Goal: Information Seeking & Learning: Learn about a topic

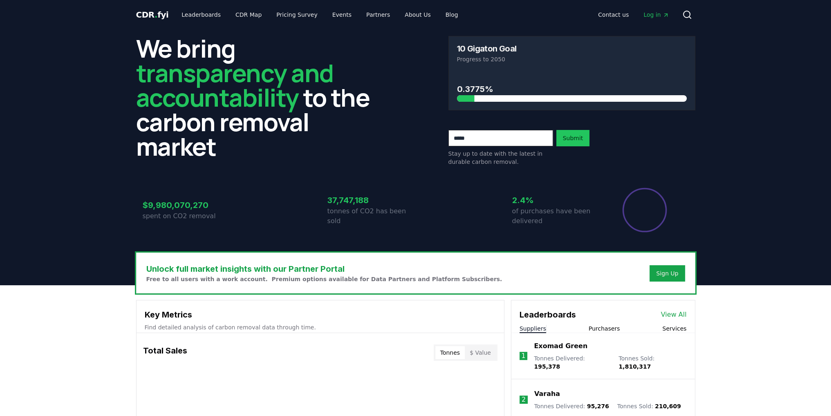
scroll to position [204, 0]
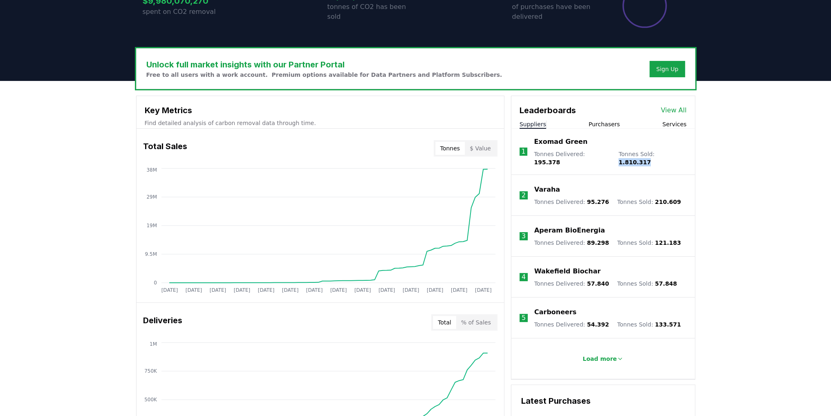
click at [198, 36] on span "1.810.317" at bounding box center [635, 162] width 32 height 7
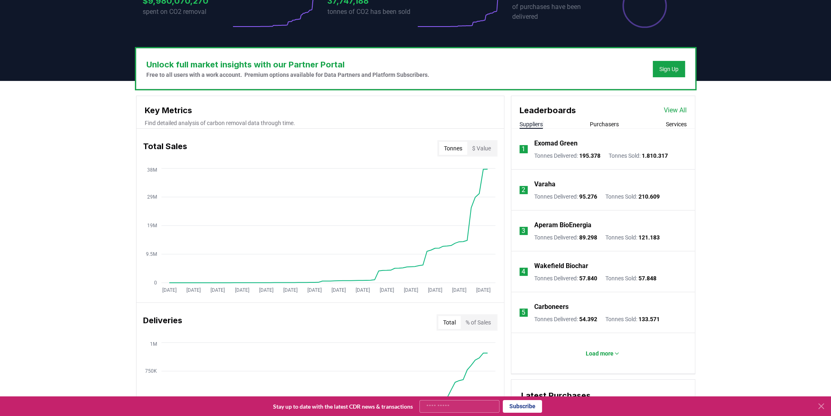
click at [198, 36] on div "Tonnes Delivered : 195.378 Tonnes Sold : 1.810.317" at bounding box center [602, 156] width 134 height 8
click at [198, 36] on span "195.378" at bounding box center [590, 156] width 21 height 7
click at [198, 36] on span "95.276" at bounding box center [589, 196] width 18 height 7
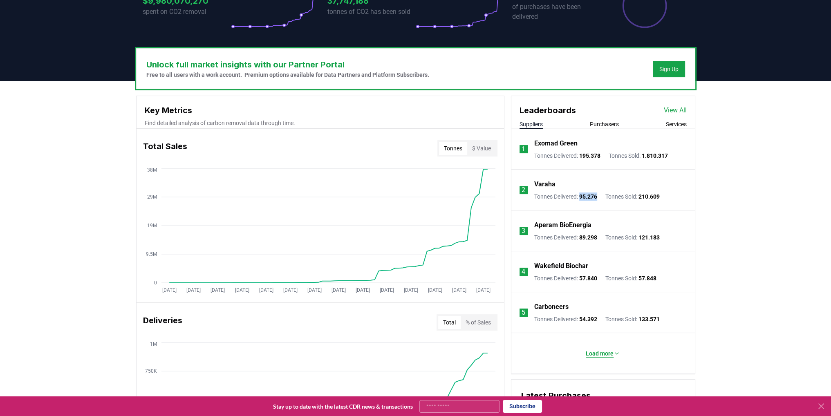
click at [198, 36] on p "Load more" at bounding box center [600, 354] width 28 height 8
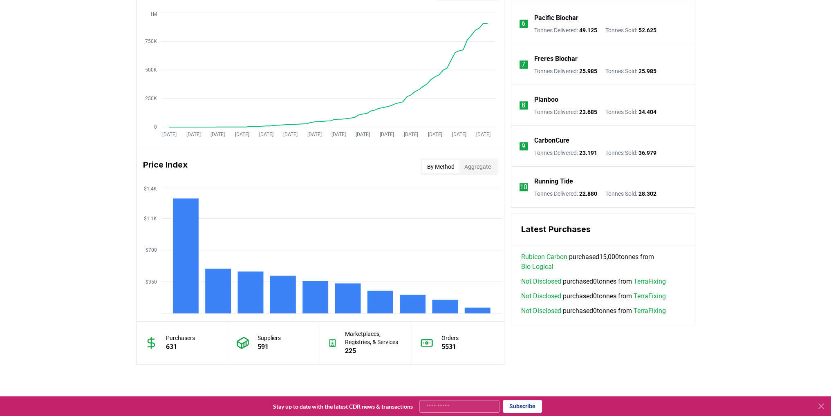
scroll to position [613, 0]
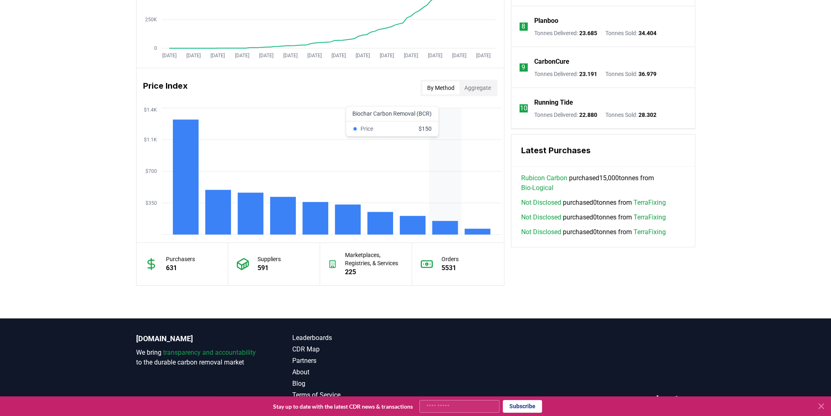
click at [198, 36] on rect at bounding box center [445, 227] width 26 height 13
click at [198, 36] on button "Aggregate" at bounding box center [478, 87] width 36 height 13
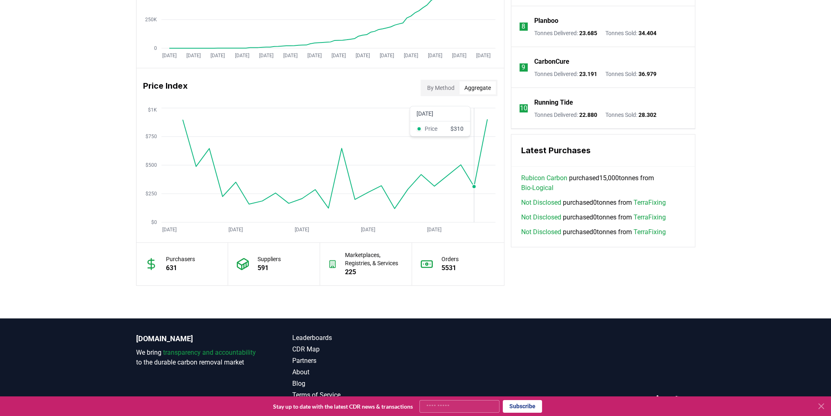
click at [198, 36] on icon "[DATE] [DATE] [DATE] [DATE] [DATE] $0 $250 $500 $750 $1K" at bounding box center [317, 171] width 361 height 131
click at [198, 36] on circle at bounding box center [487, 120] width 4 height 4
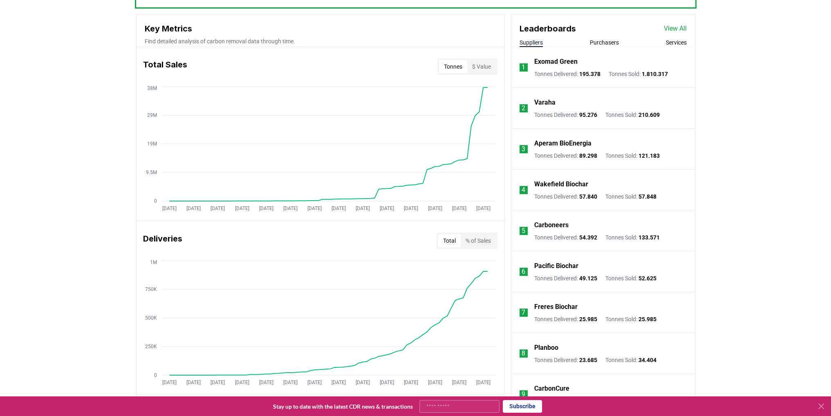
scroll to position [123, 0]
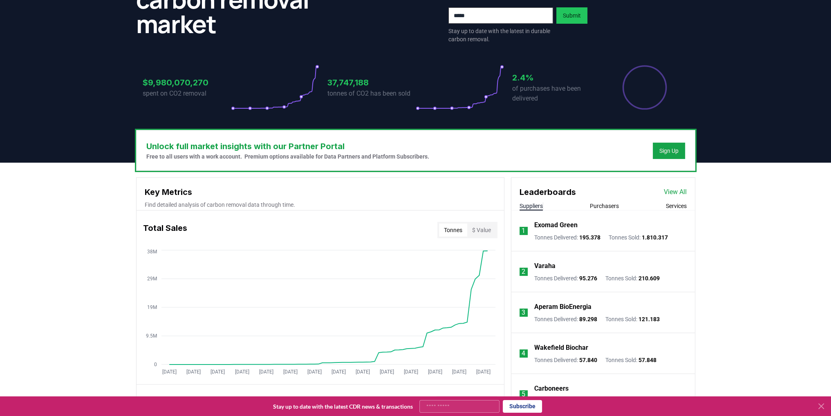
click at [198, 36] on button "Purchasers" at bounding box center [604, 206] width 29 height 8
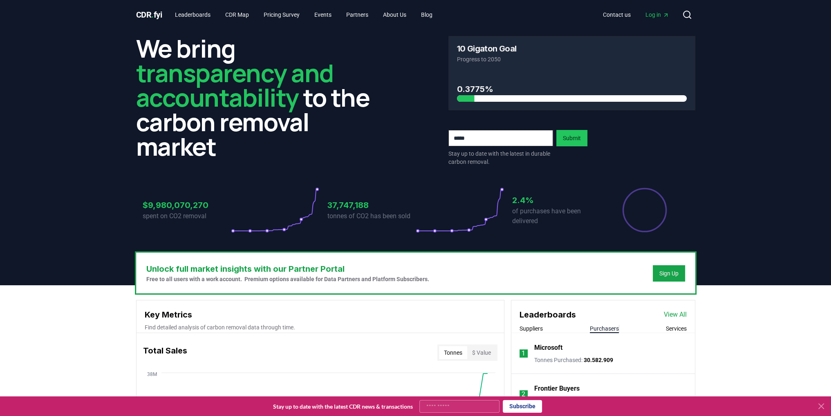
scroll to position [164, 0]
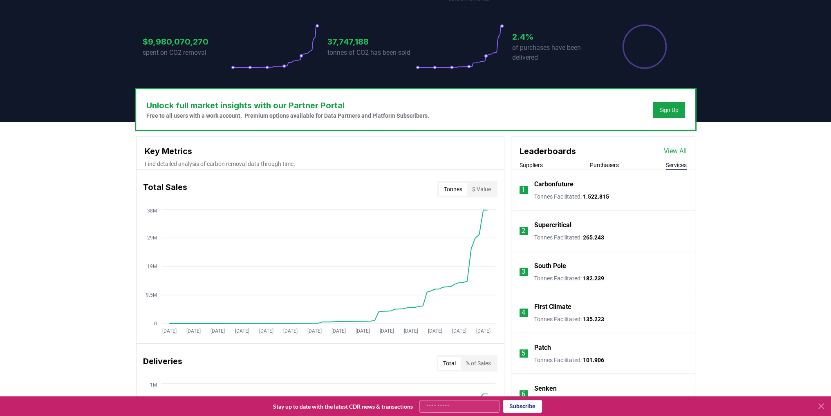
click at [198, 36] on button "Services" at bounding box center [676, 165] width 21 height 8
click at [198, 36] on p "South Pole" at bounding box center [551, 266] width 32 height 10
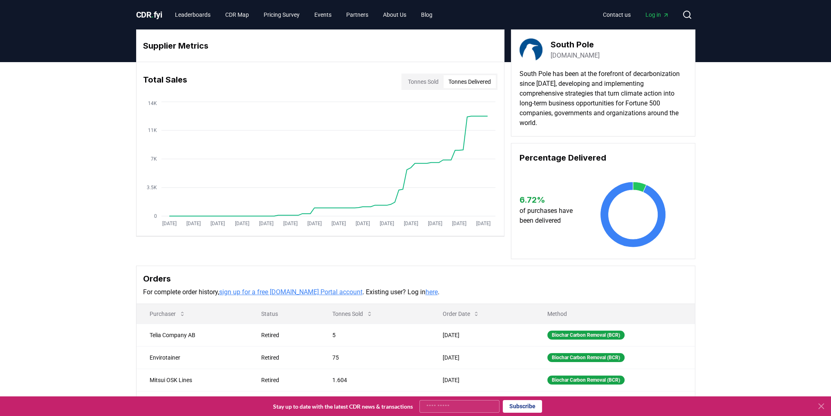
click at [461, 80] on button "Tonnes Delivered" at bounding box center [470, 81] width 52 height 13
click at [418, 77] on button "Tonnes Sold" at bounding box center [423, 81] width 40 height 13
click at [454, 82] on button "Tonnes Delivered" at bounding box center [470, 81] width 52 height 13
click at [403, 81] on button "Tonnes Sold" at bounding box center [423, 81] width 40 height 13
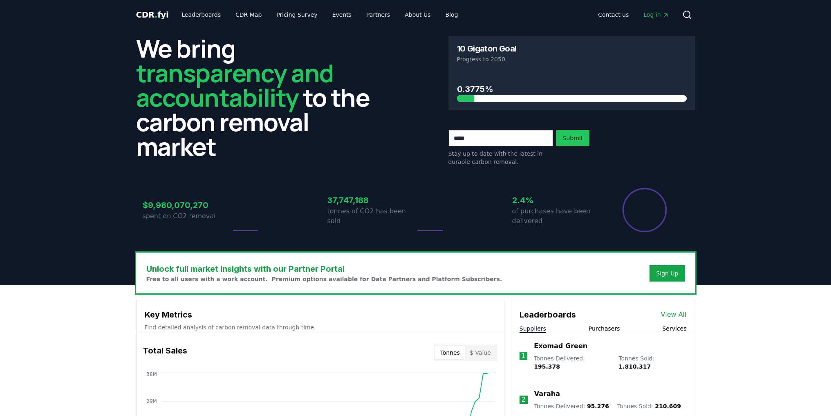
scroll to position [164, 0]
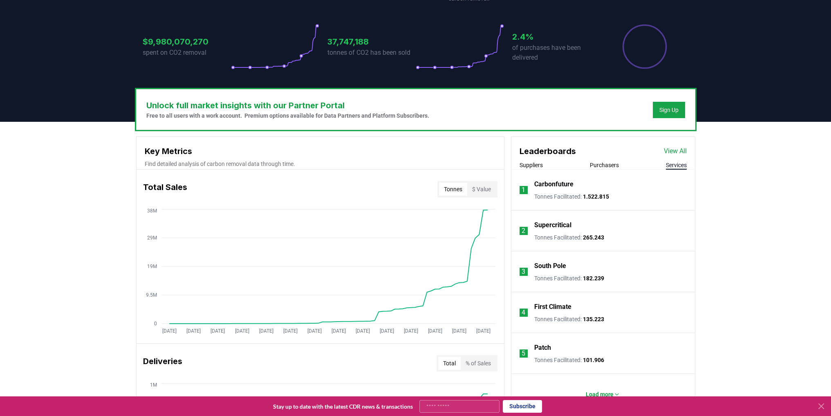
click at [682, 165] on button "Services" at bounding box center [676, 165] width 21 height 8
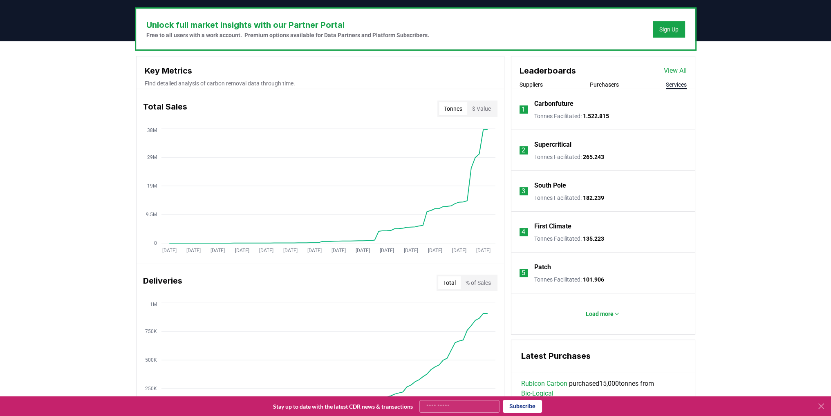
scroll to position [245, 0]
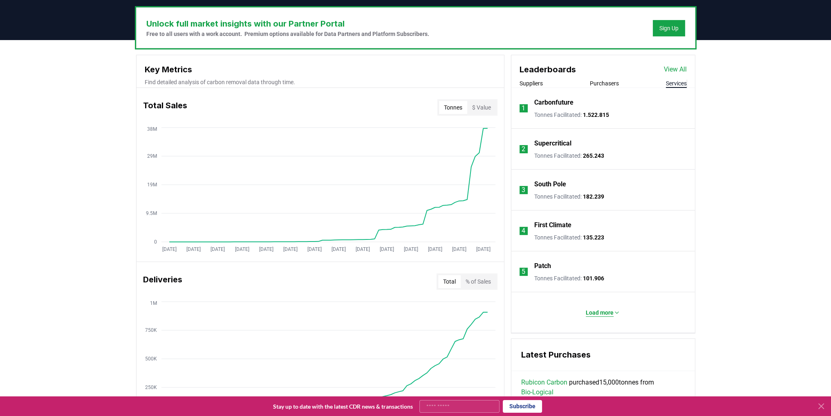
click at [603, 309] on p "Load more" at bounding box center [600, 313] width 28 height 8
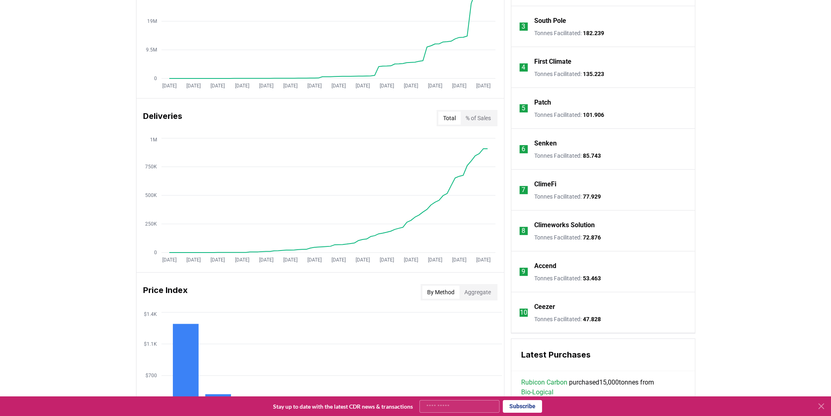
scroll to position [368, 0]
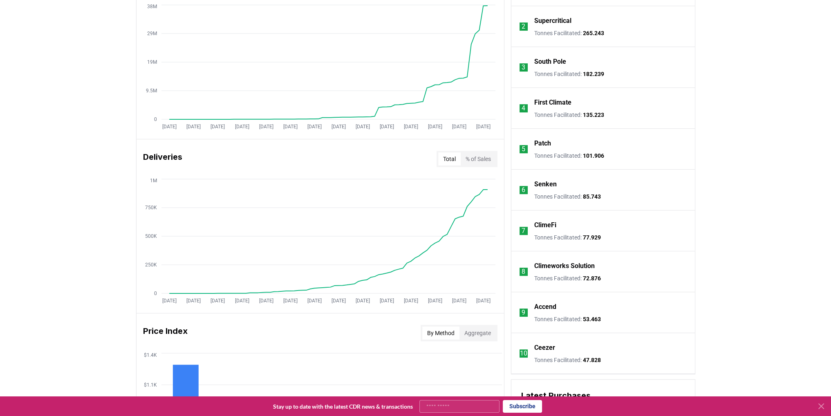
click at [573, 267] on p "Climeworks Solution" at bounding box center [565, 266] width 61 height 10
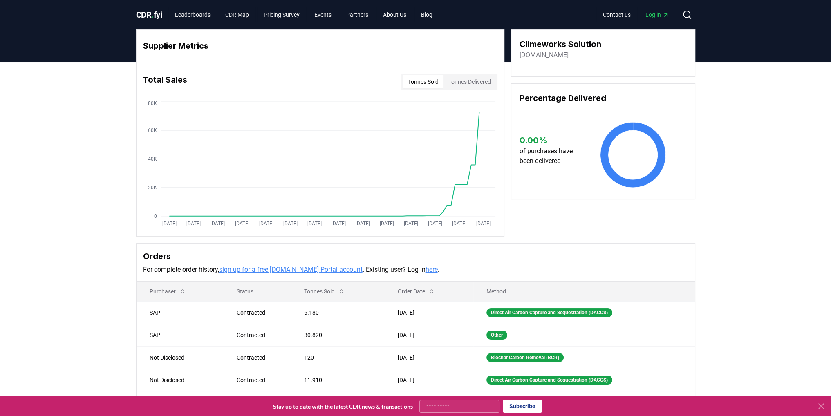
scroll to position [41, 0]
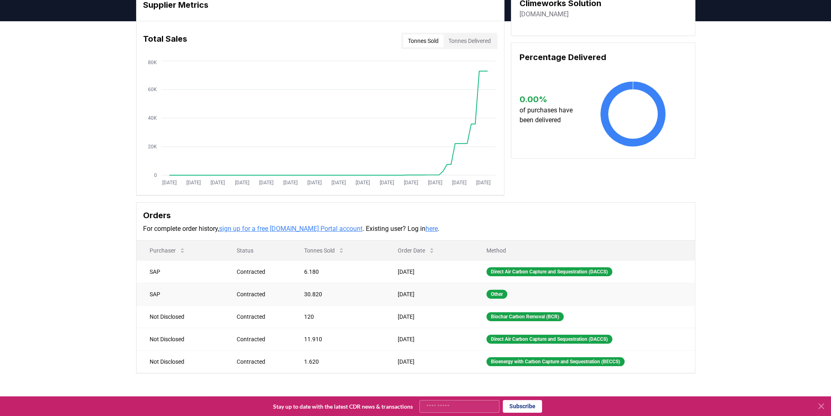
drag, startPoint x: 322, startPoint y: 291, endPoint x: 335, endPoint y: 292, distance: 12.7
click at [323, 291] on td "30.820" at bounding box center [338, 294] width 94 height 22
click at [326, 314] on td "120" at bounding box center [338, 317] width 94 height 22
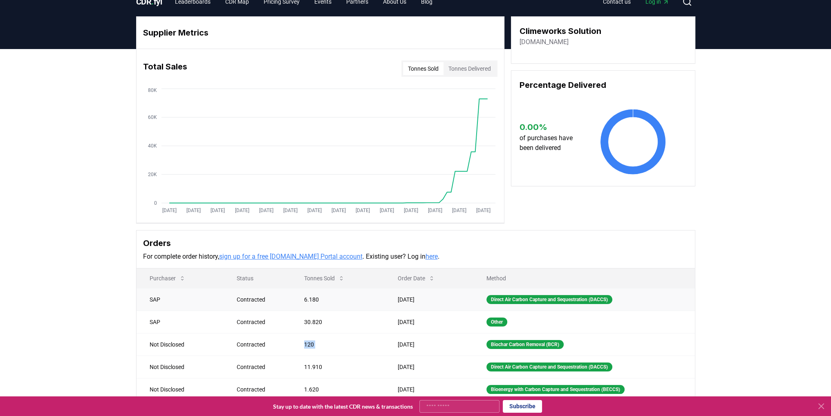
scroll to position [0, 0]
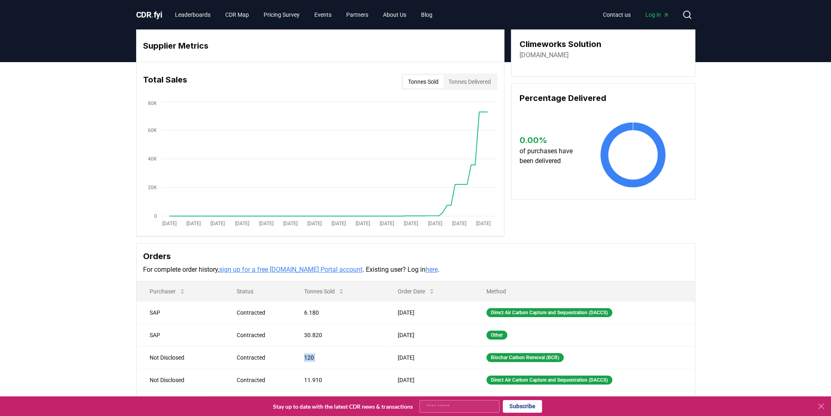
click at [157, 14] on span "CDR . fyi" at bounding box center [149, 15] width 26 height 10
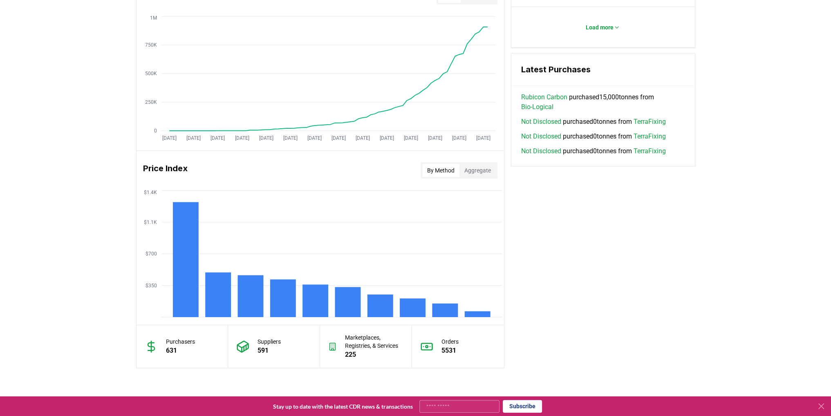
scroll to position [532, 0]
